Goal: Information Seeking & Learning: Learn about a topic

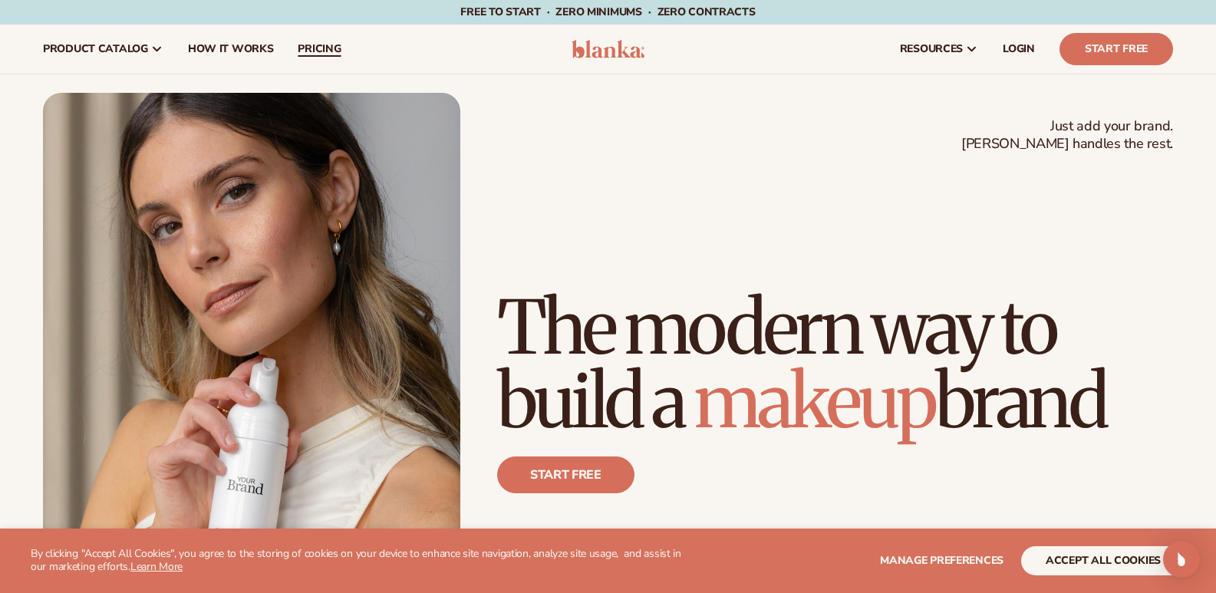
click at [309, 49] on span "pricing" at bounding box center [319, 49] width 43 height 12
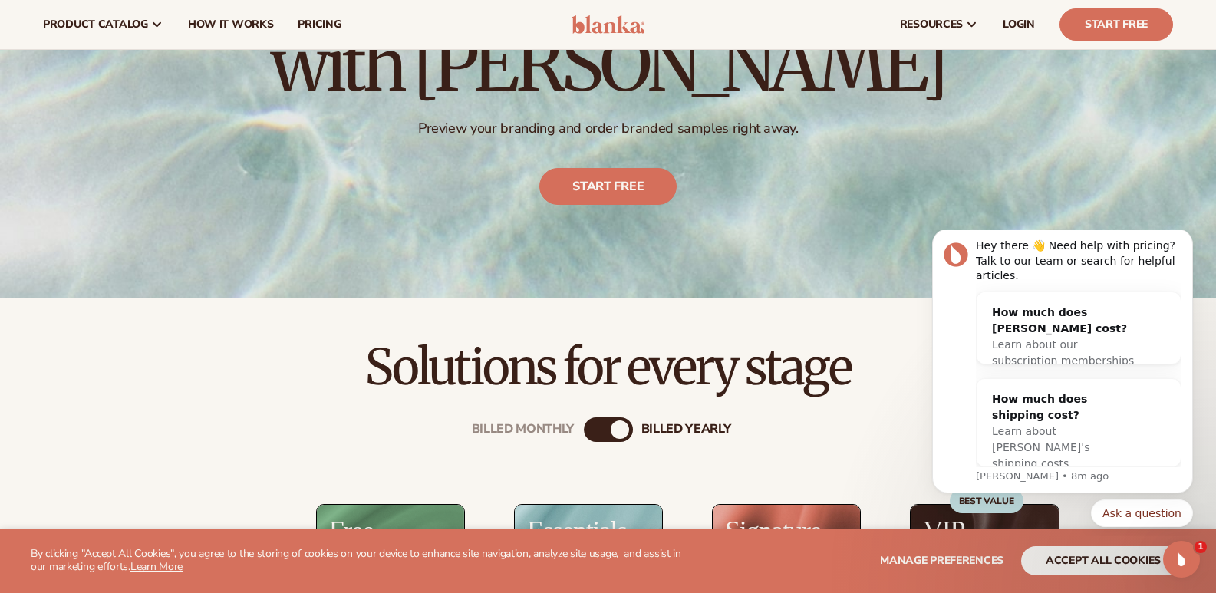
scroll to position [153, 0]
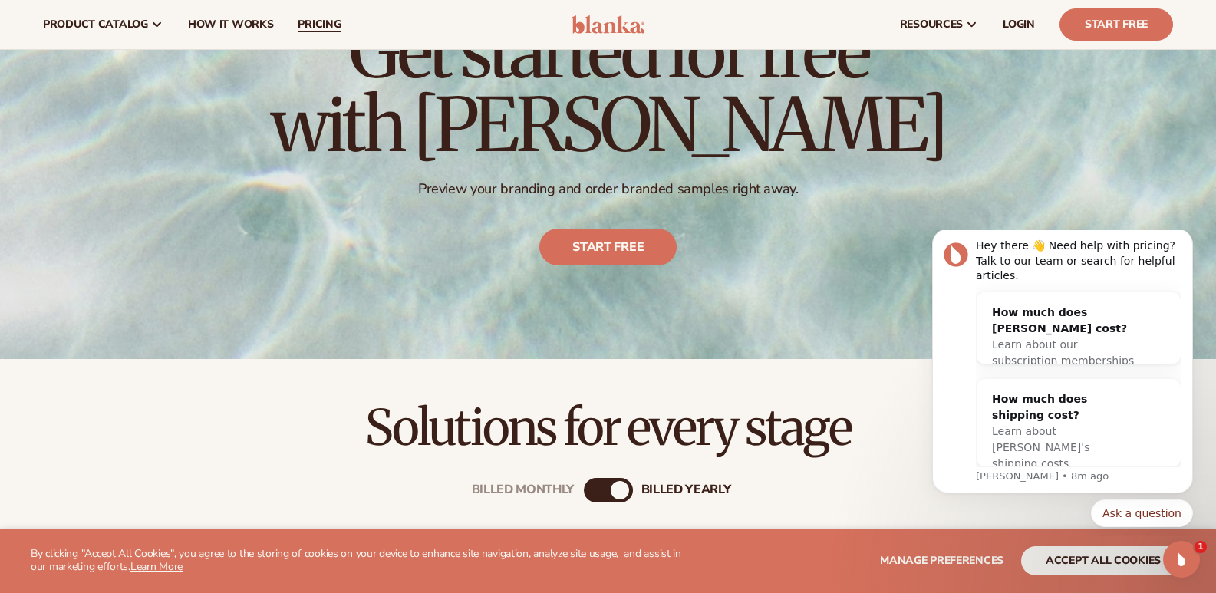
click at [317, 26] on span "pricing" at bounding box center [319, 24] width 43 height 12
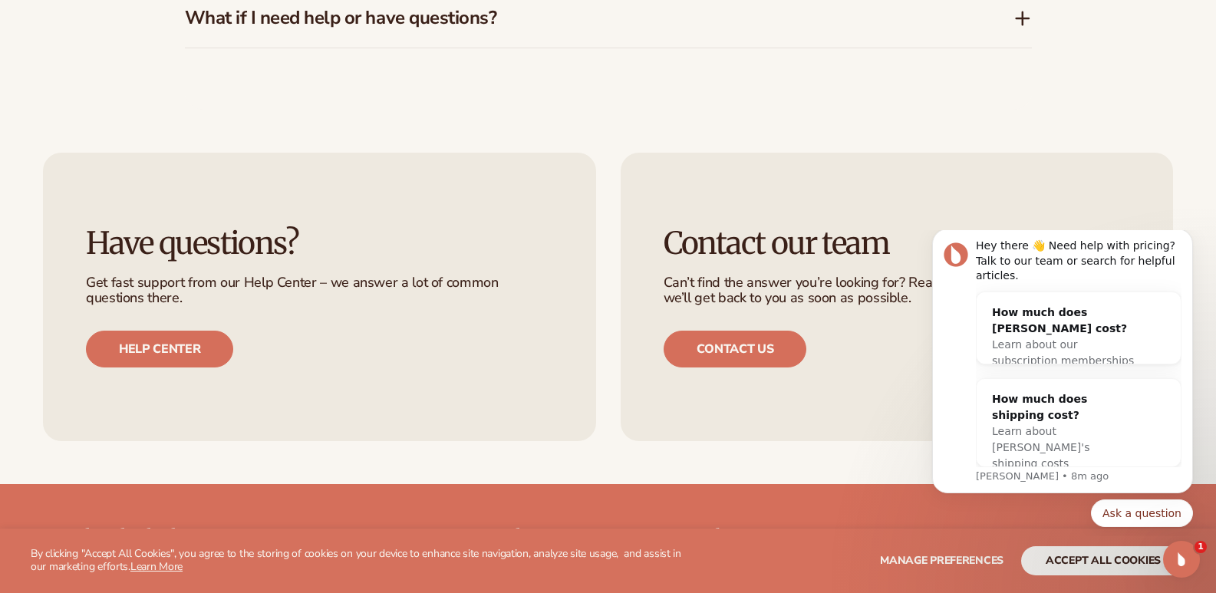
scroll to position [2906, 0]
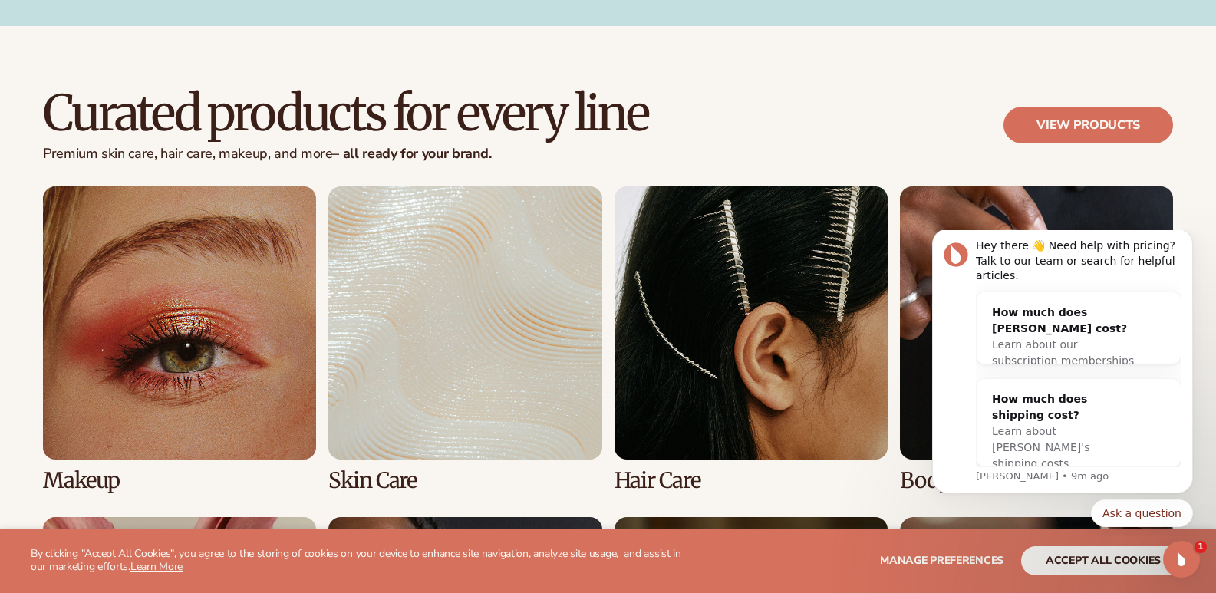
scroll to position [2916, 0]
